Goal: Task Accomplishment & Management: Complete application form

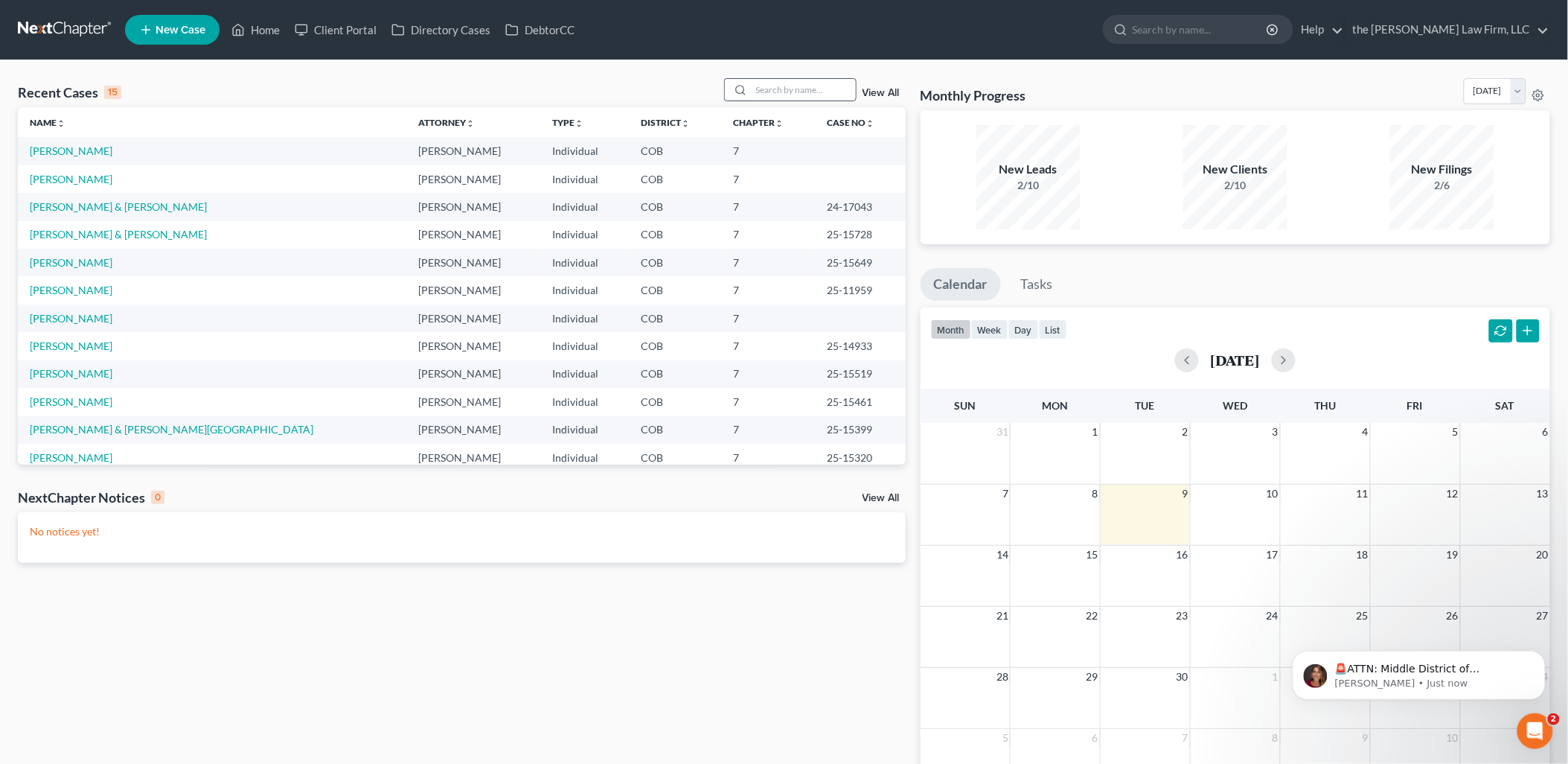
click at [784, 101] on div at bounding box center [791, 90] width 133 height 23
click at [792, 95] on input "search" at bounding box center [804, 89] width 104 height 21
click at [792, 95] on input "[PERSON_NAME]" at bounding box center [804, 89] width 104 height 21
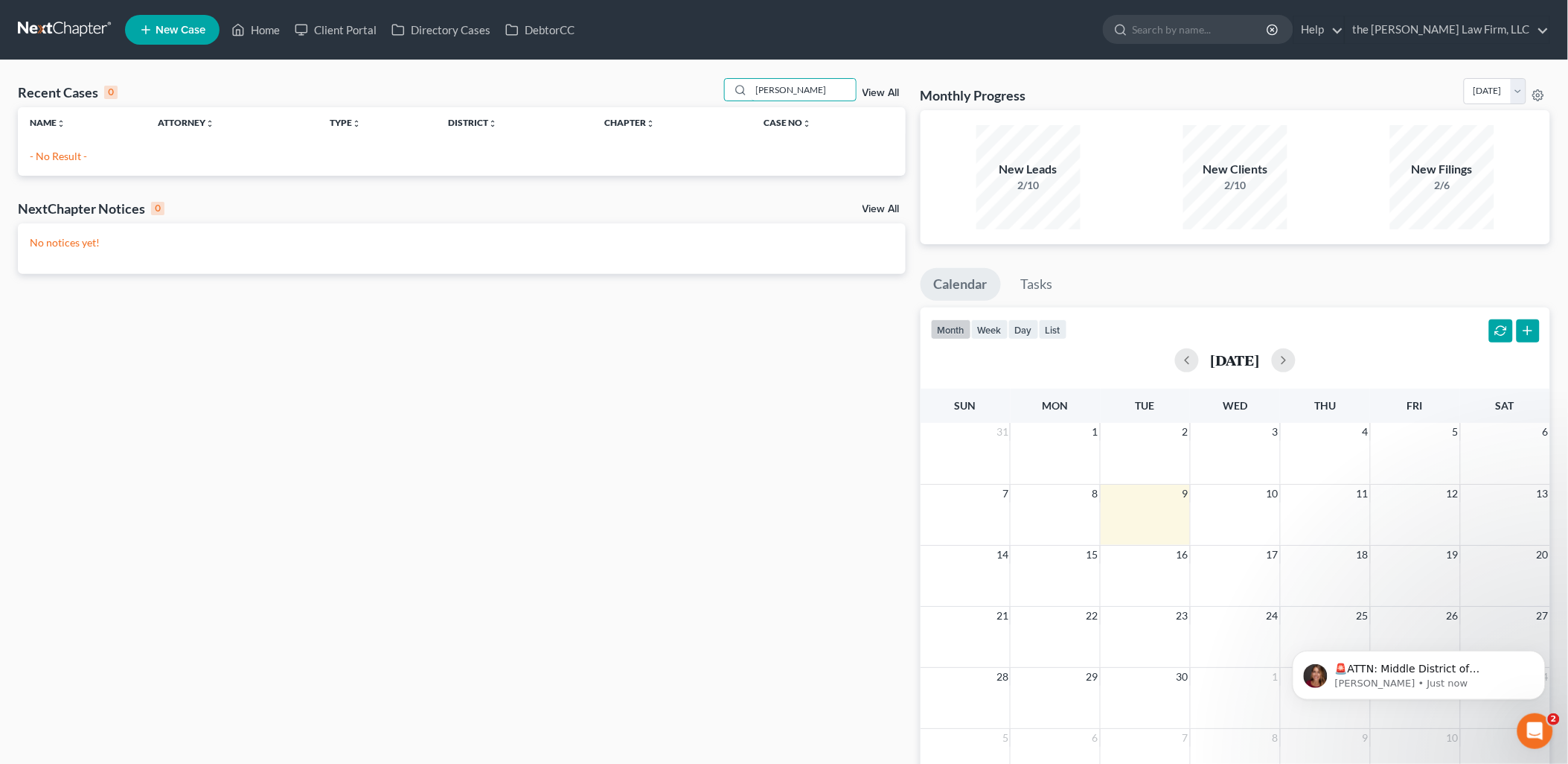
type input "[PERSON_NAME]"
click at [180, 25] on span "New Case" at bounding box center [181, 30] width 50 height 11
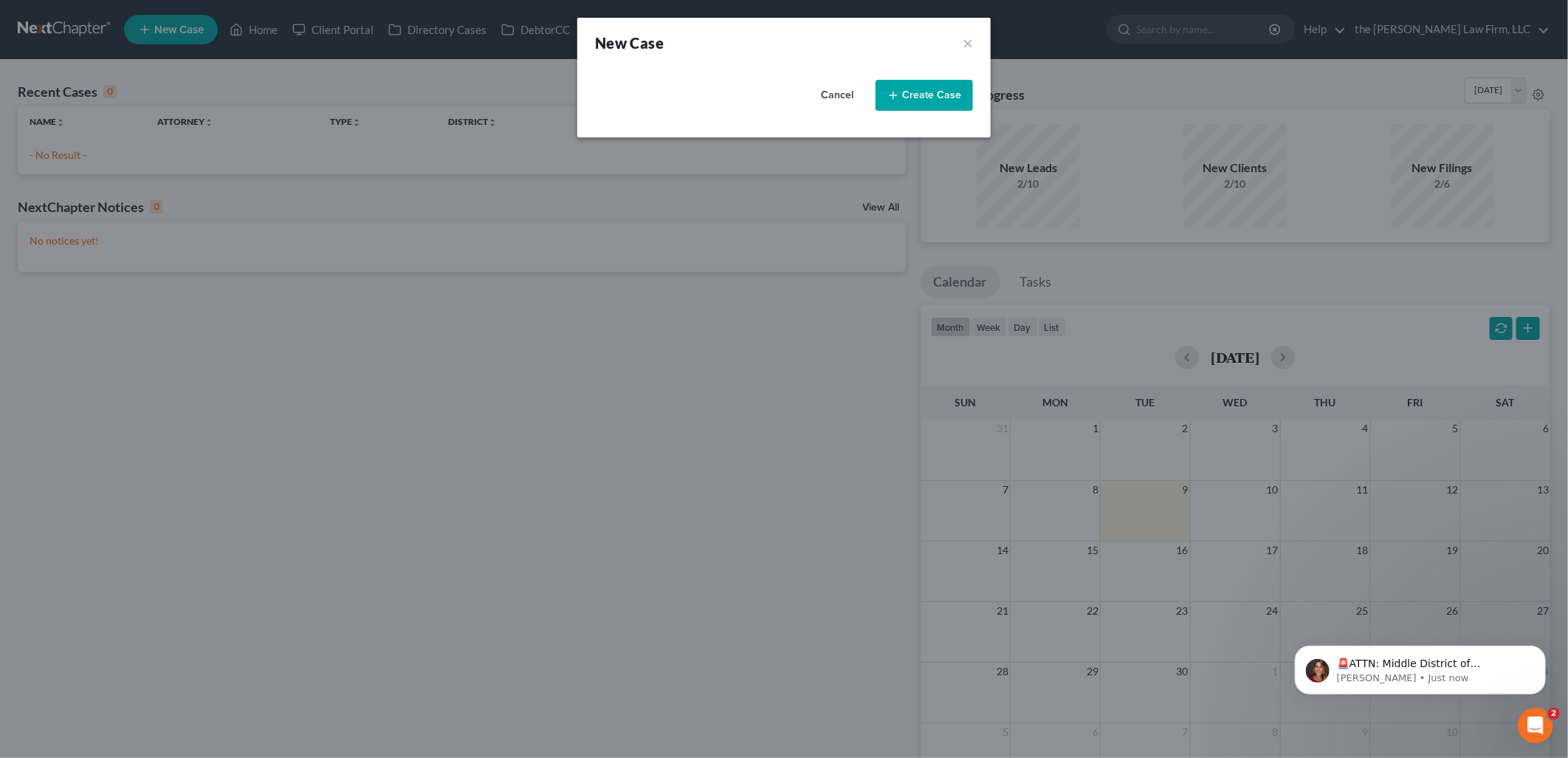
select select "11"
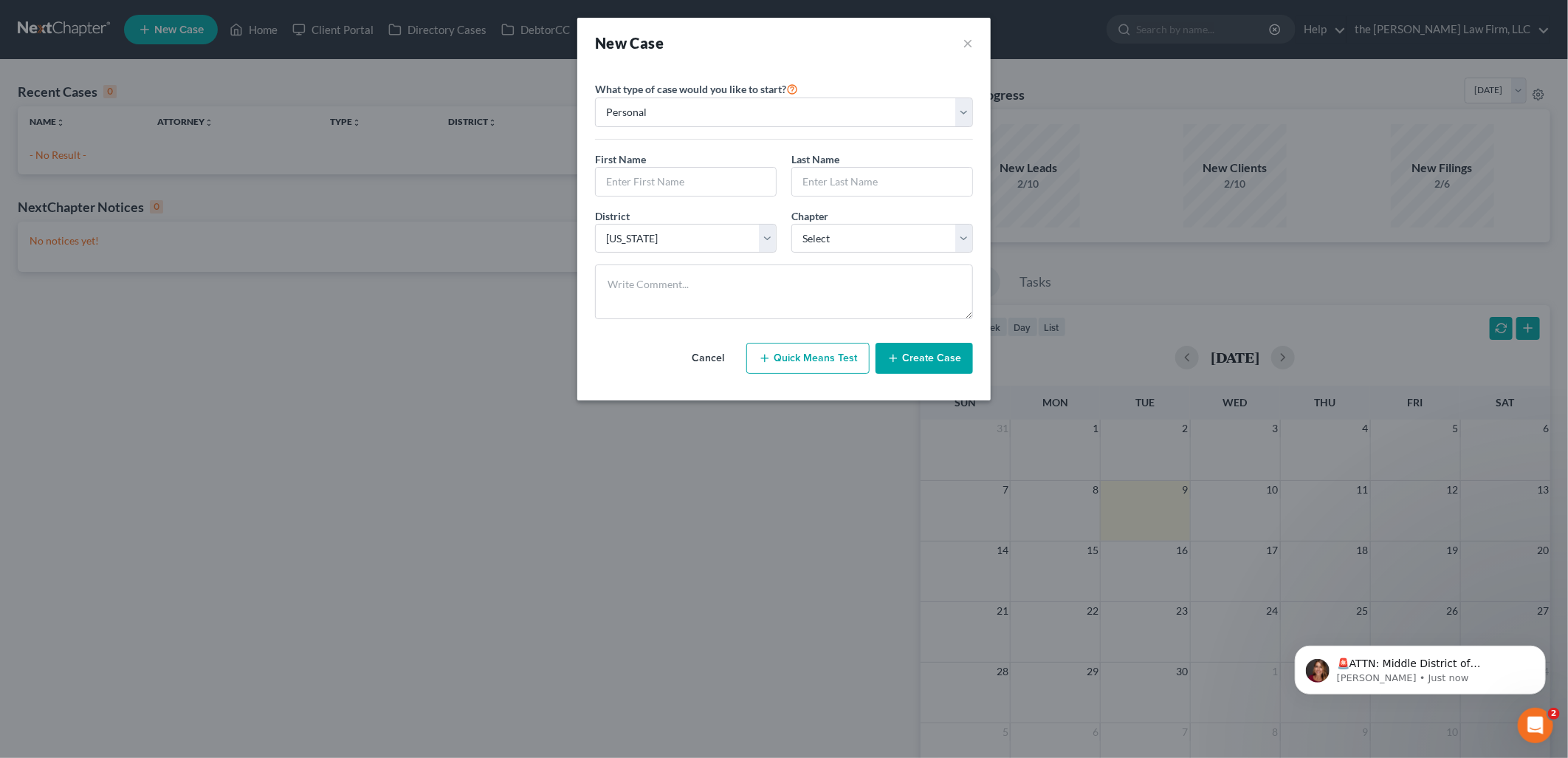
click at [704, 164] on div "First Name *" at bounding box center [686, 173] width 197 height 45
click at [704, 168] on input "text" at bounding box center [686, 181] width 180 height 28
type input "[PERSON_NAME]"
drag, startPoint x: 829, startPoint y: 234, endPoint x: 834, endPoint y: 253, distance: 19.6
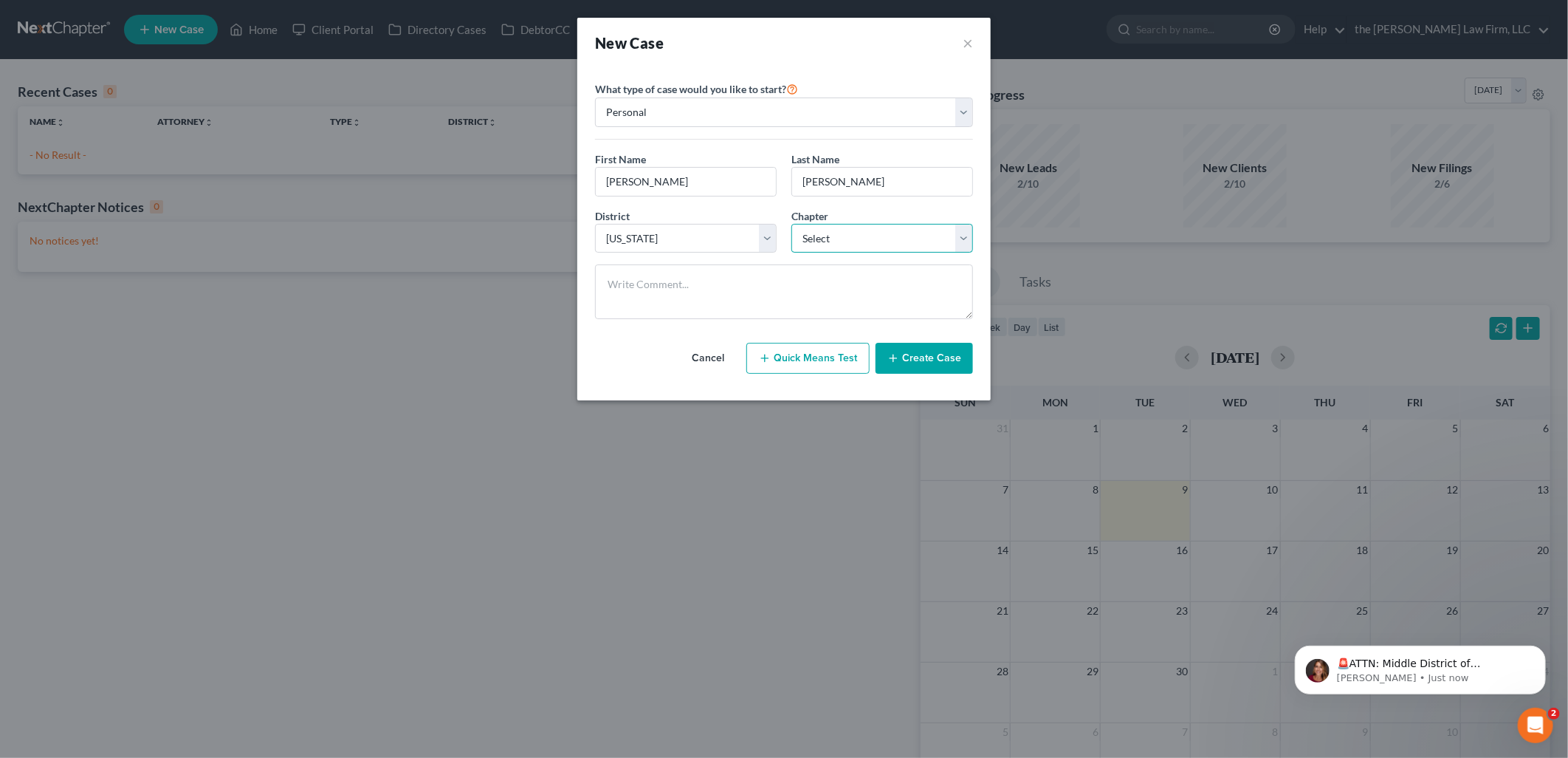
click at [829, 234] on select "Select 7 11 12 13" at bounding box center [882, 238] width 181 height 29
select select "0"
click at [792, 223] on select "Select 7 11 12 13" at bounding box center [882, 238] width 181 height 29
drag, startPoint x: 899, startPoint y: 349, endPoint x: 976, endPoint y: 399, distance: 91.8
click at [901, 349] on button "Create Case" at bounding box center [925, 358] width 97 height 31
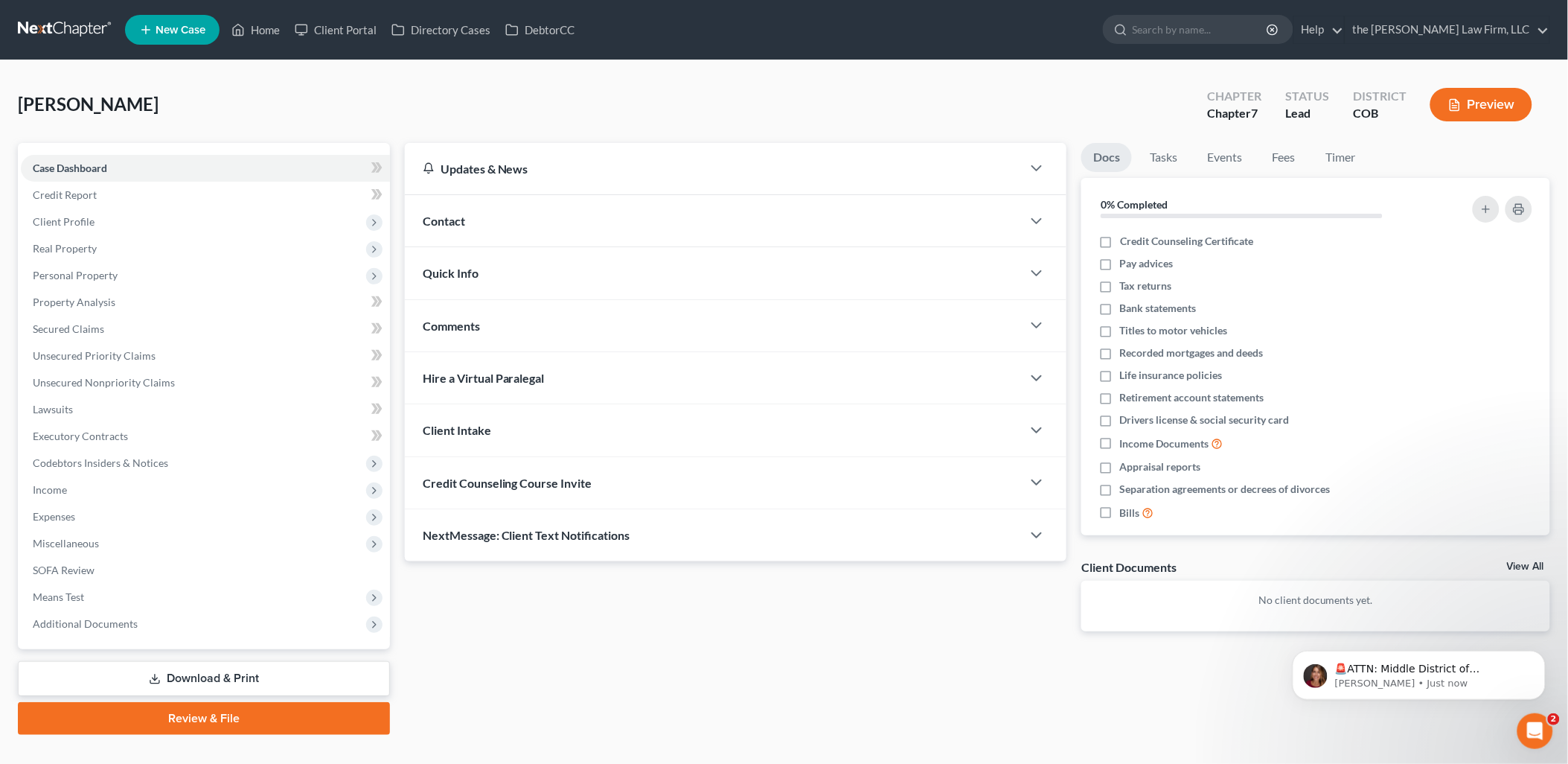
click at [617, 492] on div "Credit Counseling Course Invite" at bounding box center [713, 483] width 617 height 52
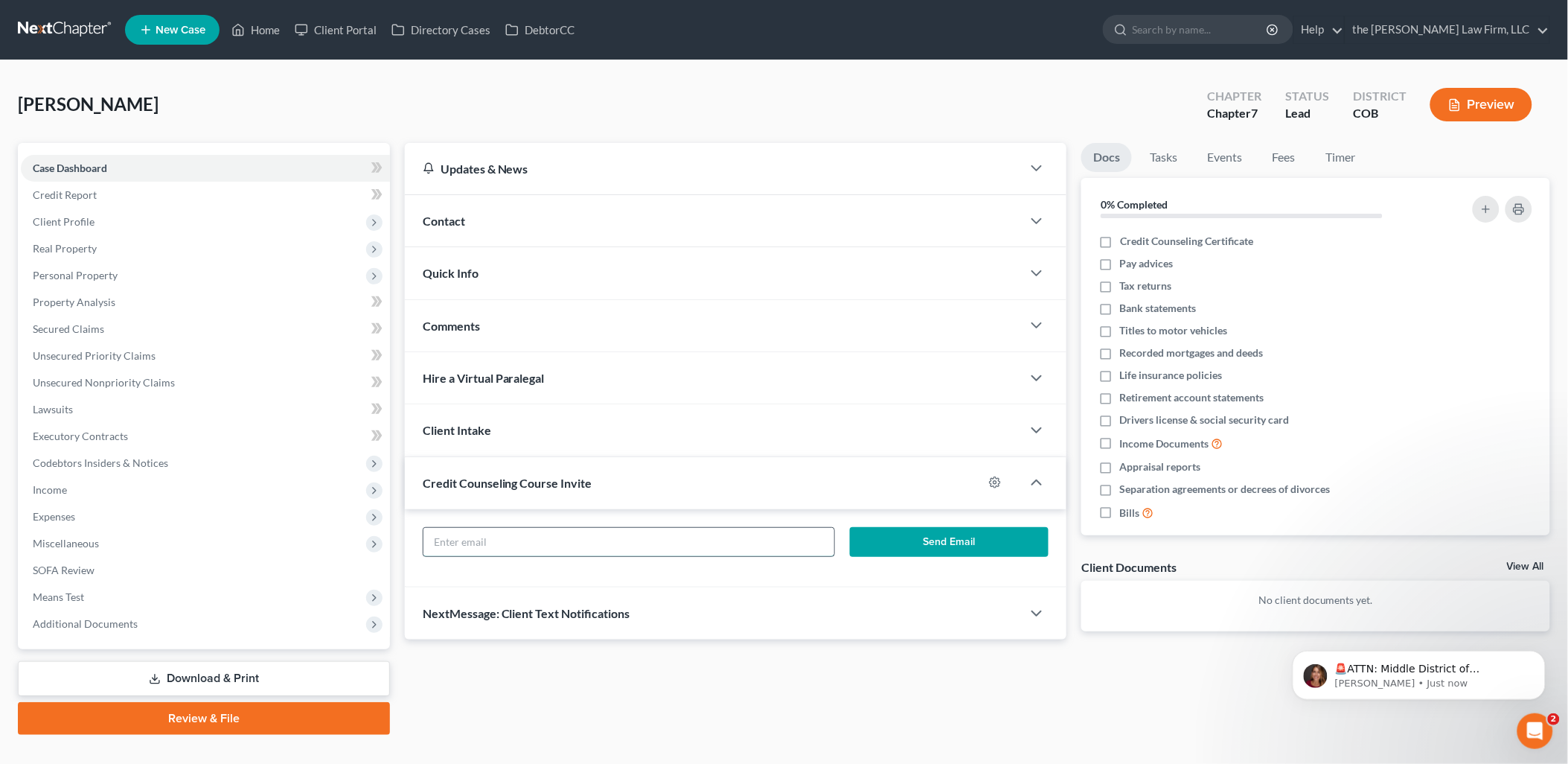
click at [740, 537] on input "text" at bounding box center [628, 542] width 411 height 29
paste input "[EMAIL_ADDRESS][DOMAIN_NAME]"
type input "[EMAIL_ADDRESS][DOMAIN_NAME]"
click at [916, 548] on button "Send Email" at bounding box center [949, 542] width 198 height 30
